Goal: Find specific page/section: Find specific page/section

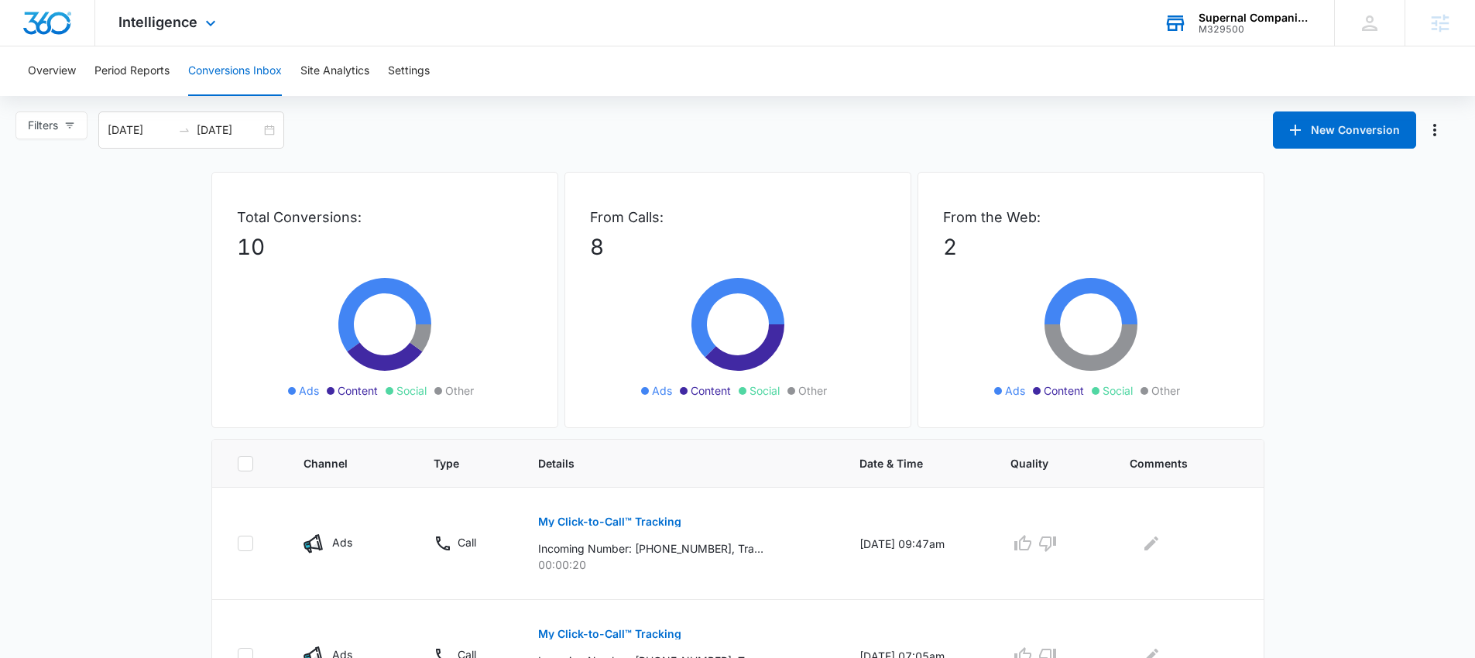
click at [1235, 25] on div "M329500" at bounding box center [1255, 29] width 113 height 11
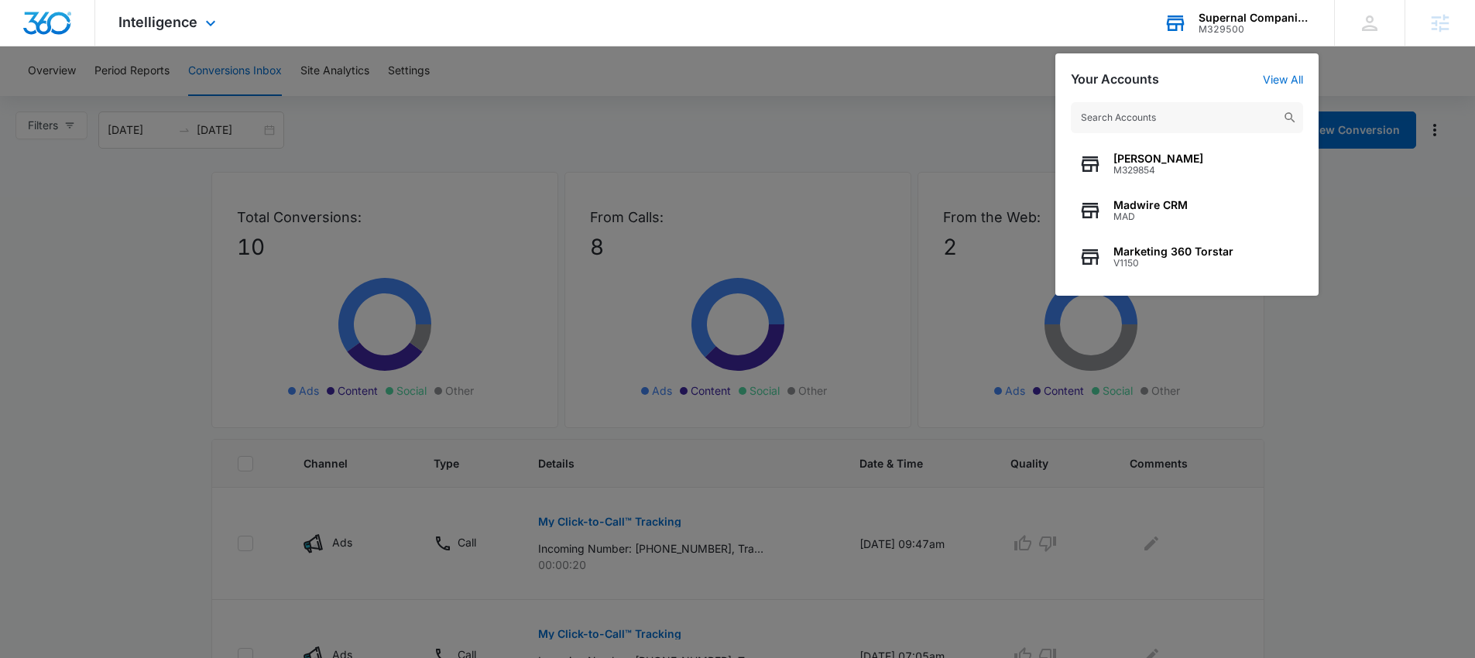
click at [1152, 118] on input "text" at bounding box center [1187, 117] width 232 height 31
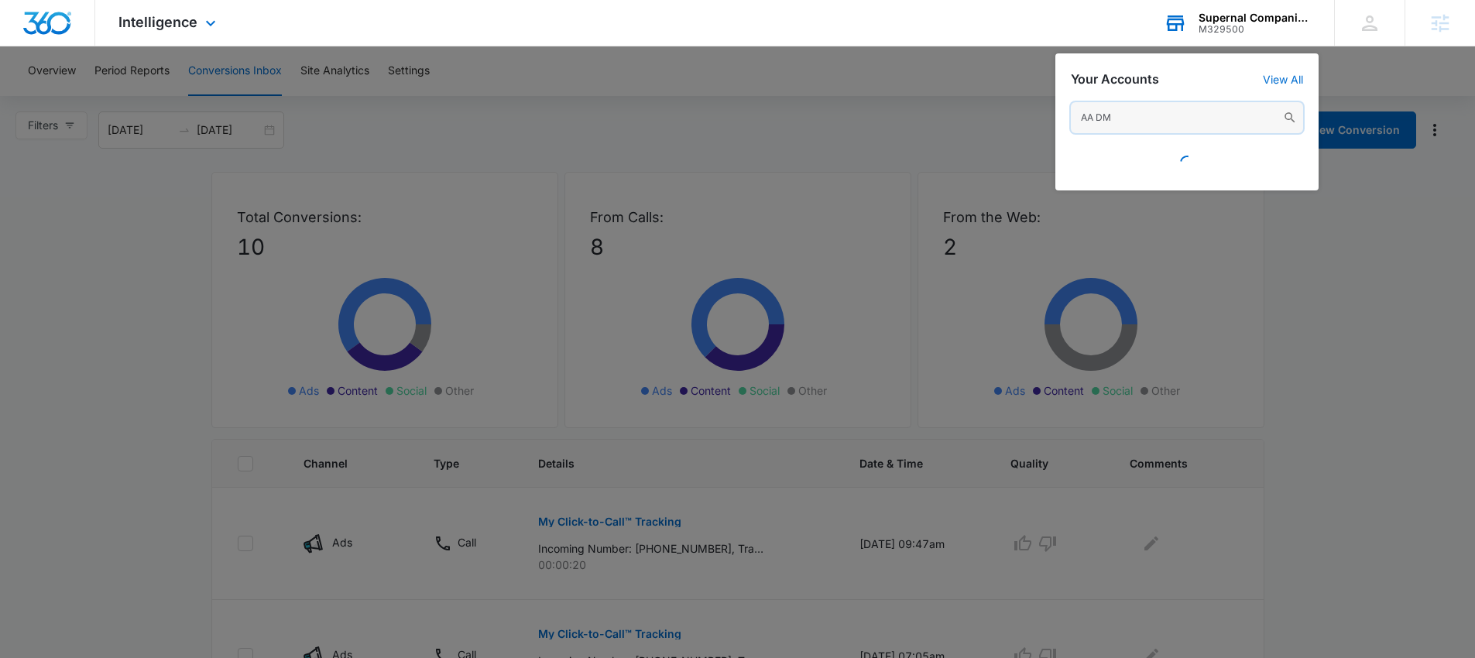
type input "AA DMV"
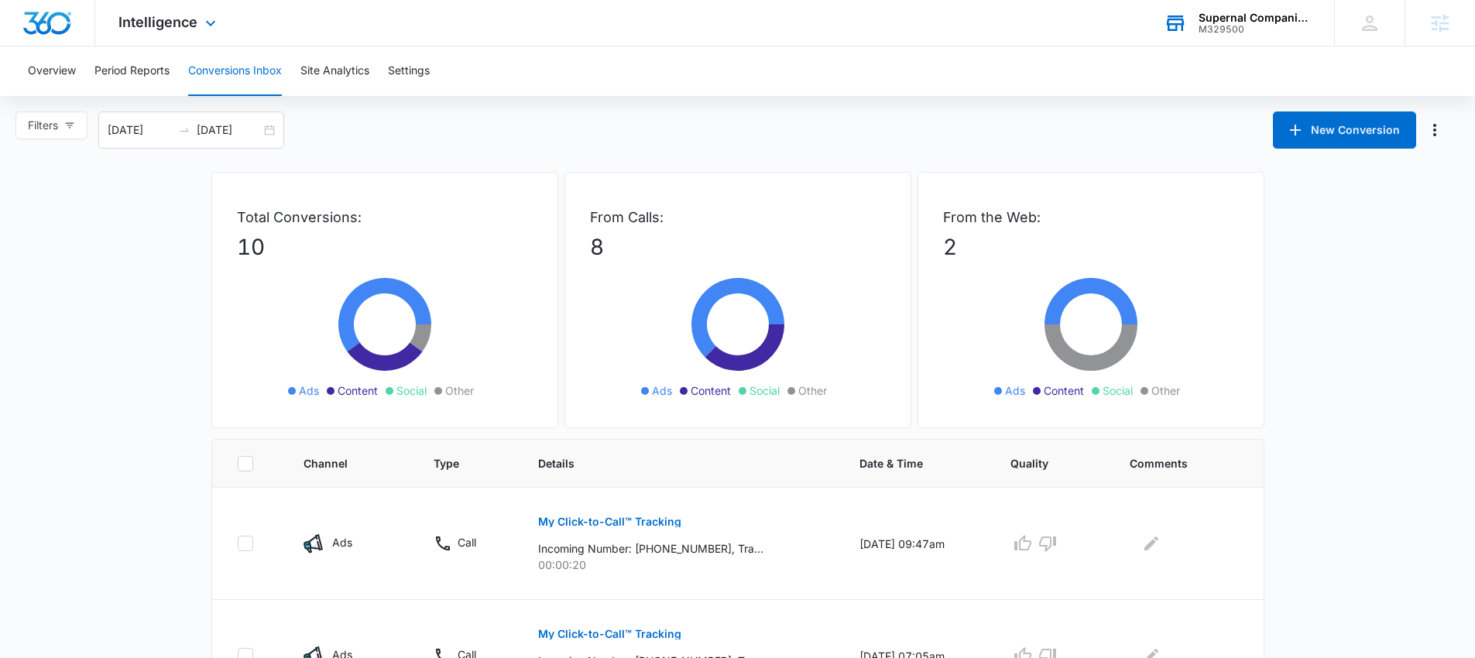
click at [1227, 32] on div "M329500" at bounding box center [1255, 29] width 113 height 11
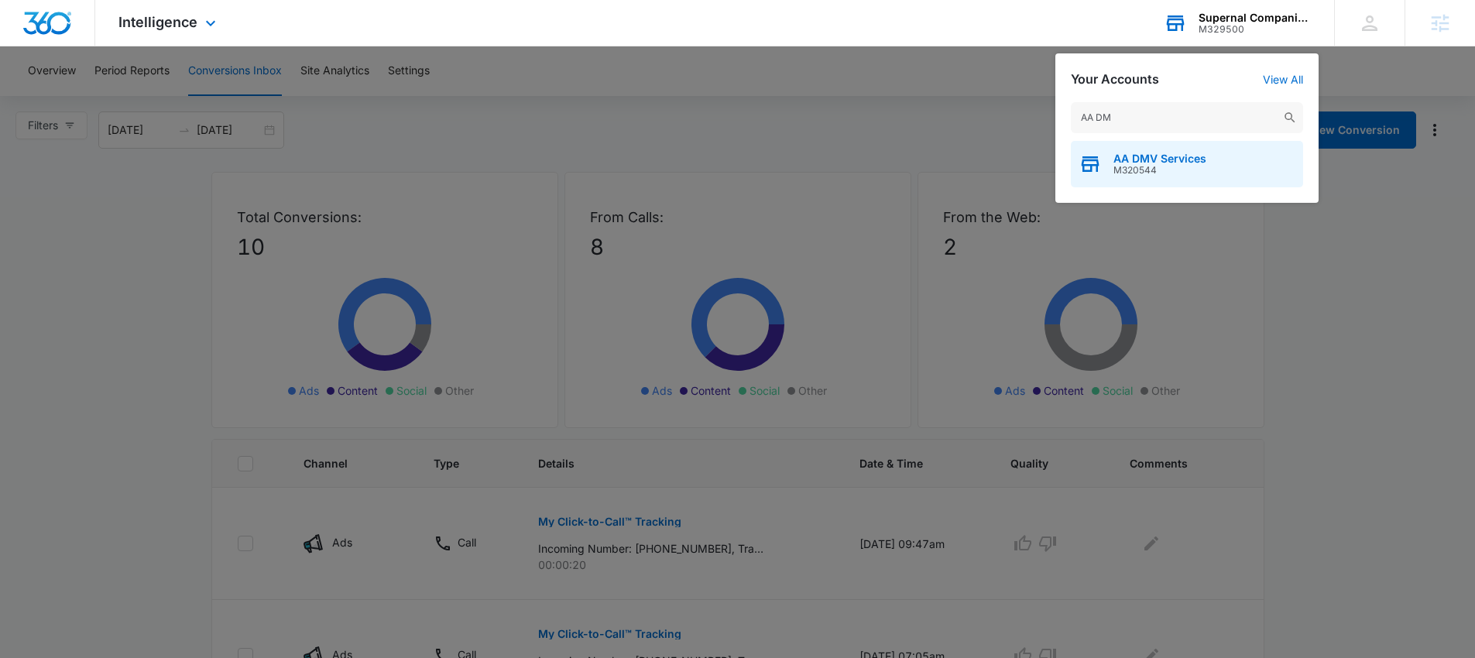
type input "AA DM"
click at [1139, 157] on span "AA DMV Services" at bounding box center [1160, 159] width 93 height 12
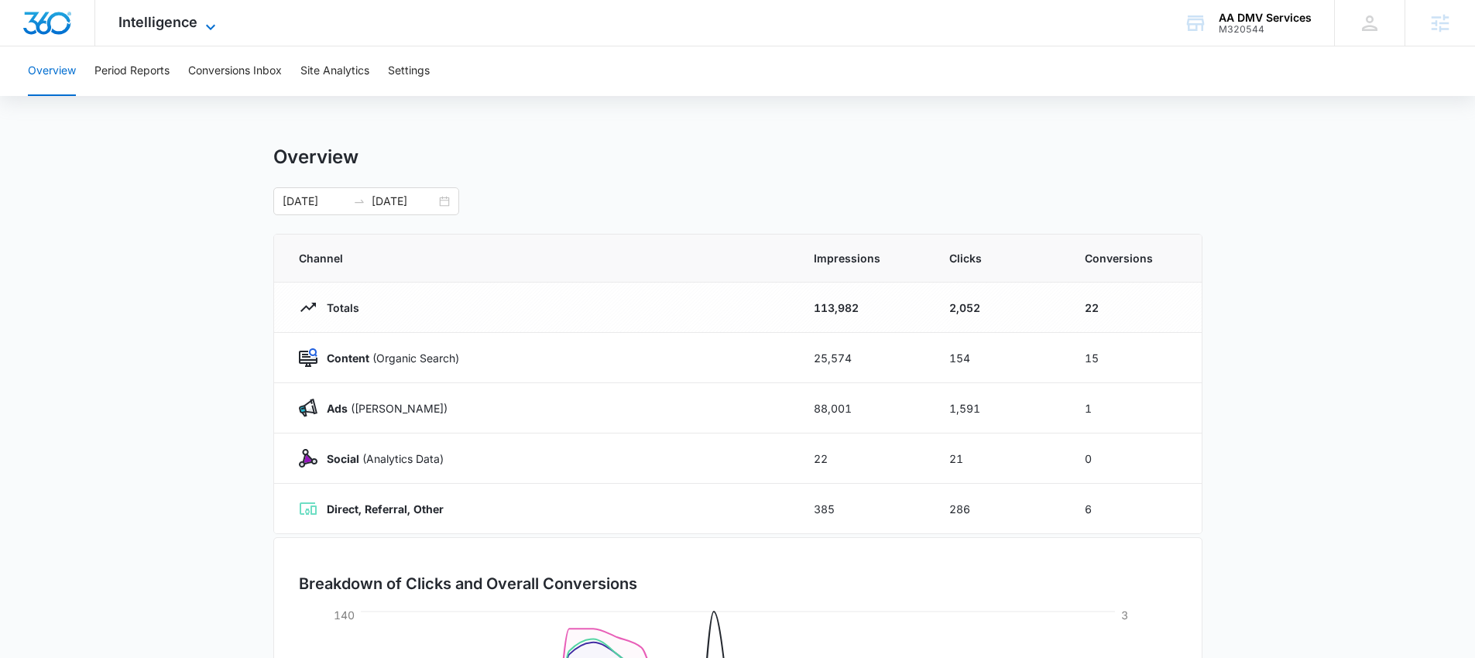
click at [170, 26] on span "Intelligence" at bounding box center [157, 22] width 79 height 16
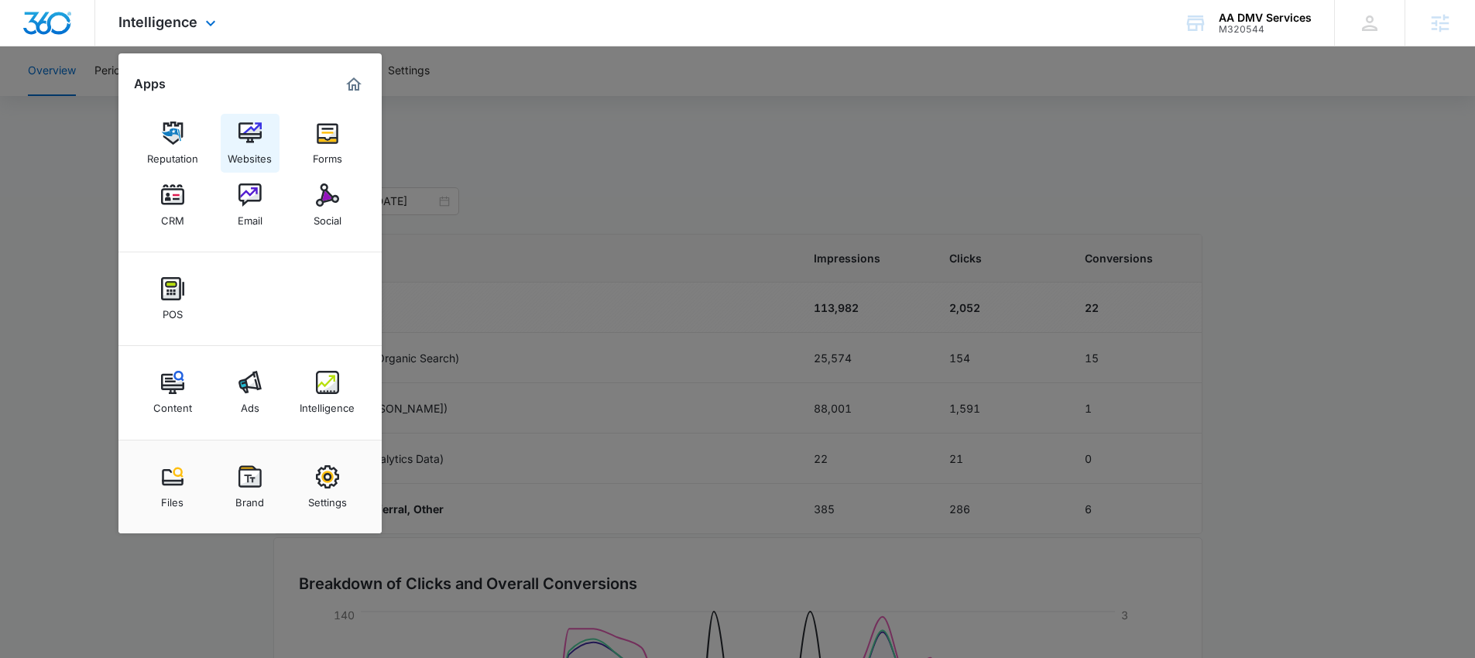
click at [251, 132] on img at bounding box center [250, 133] width 23 height 23
